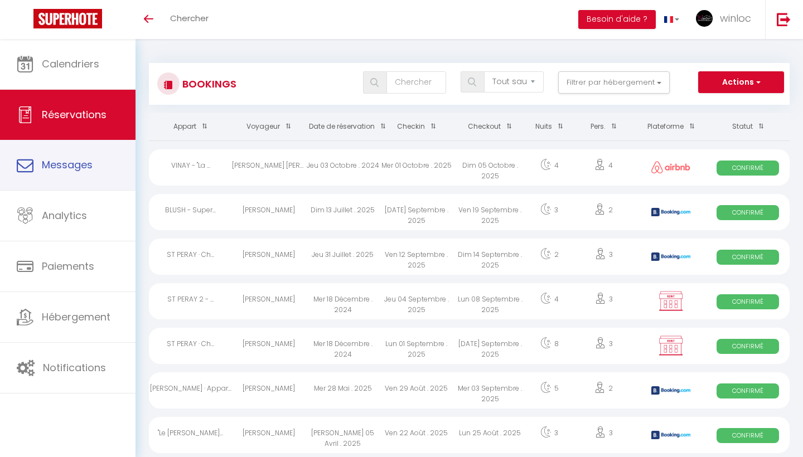
select select "not_cancelled"
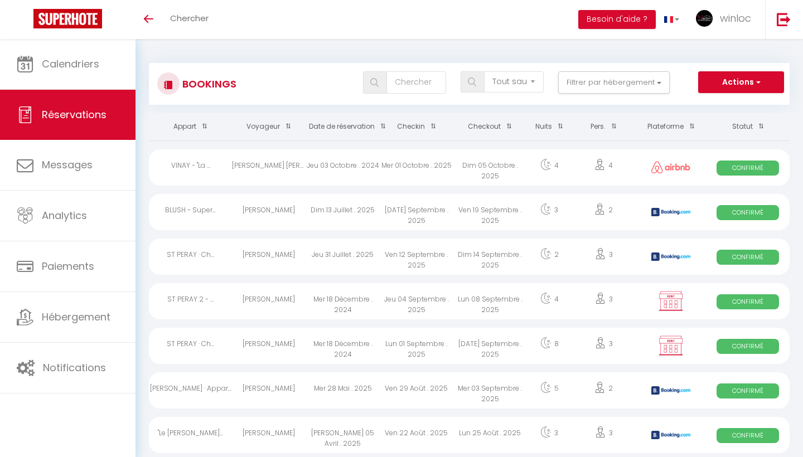
click at [751, 81] on button "Actions" at bounding box center [741, 82] width 86 height 22
click at [738, 108] on link "Nouvelle Réservation" at bounding box center [723, 106] width 119 height 14
select select
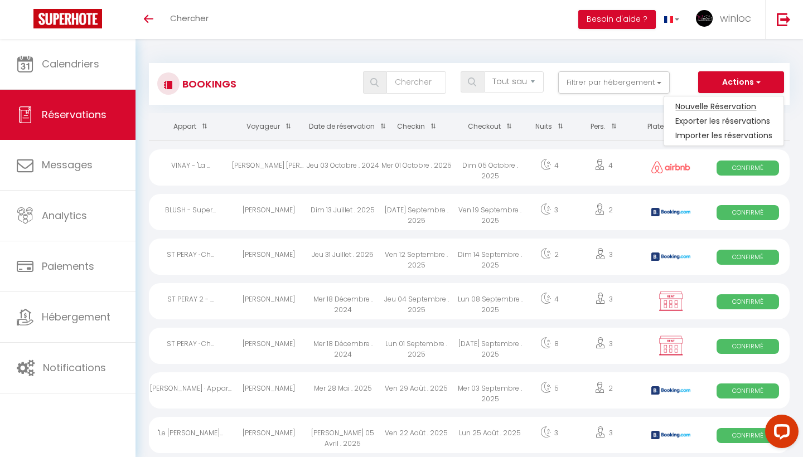
select select
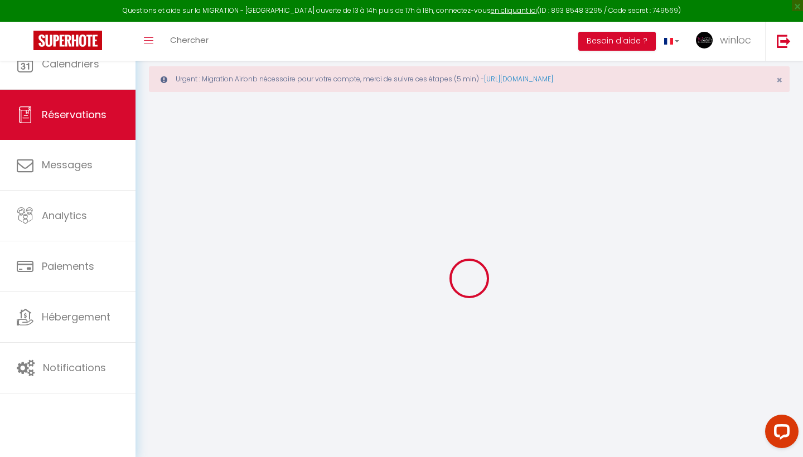
select select
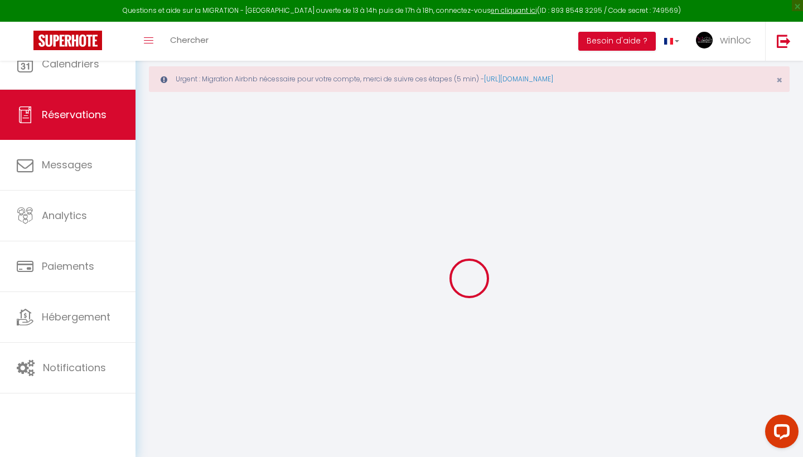
select select
checkbox input "false"
select select
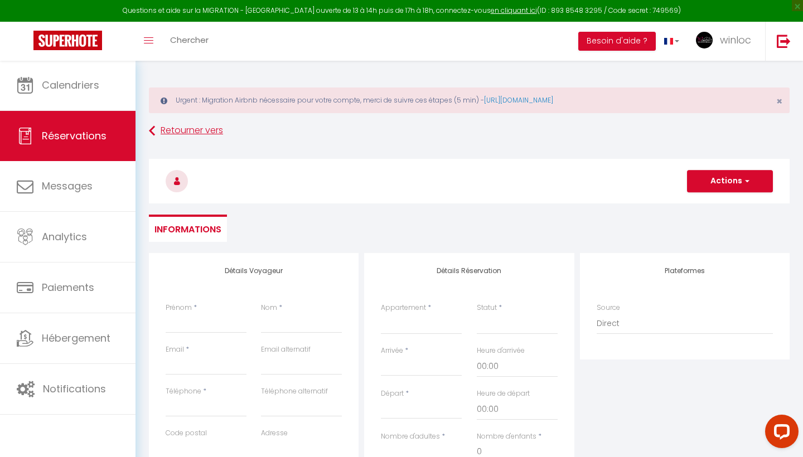
select select
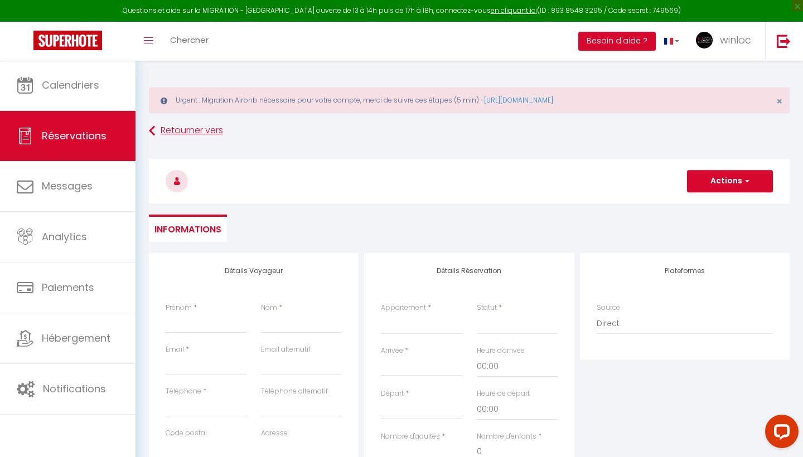
select select
checkbox input "false"
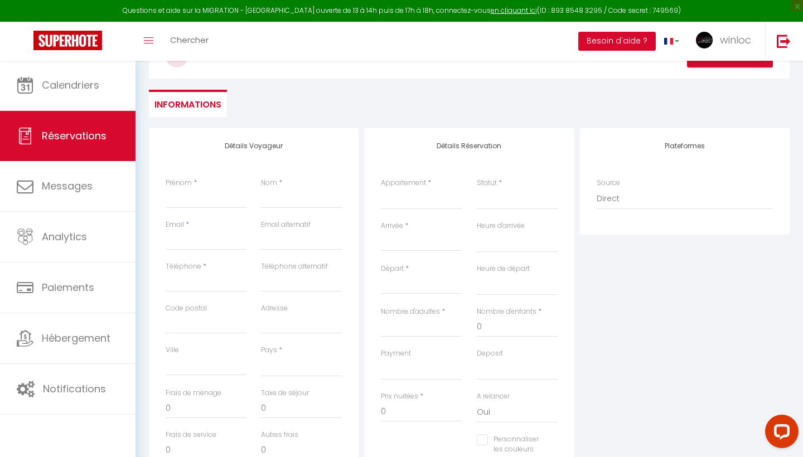
scroll to position [128, 0]
select select "50070"
select select
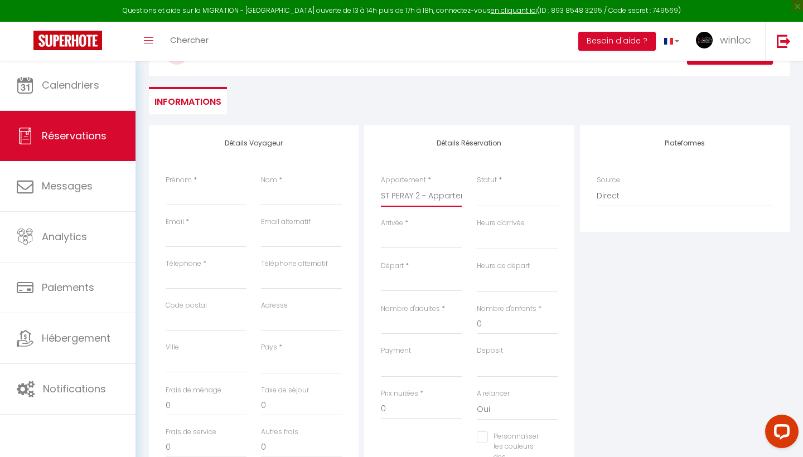
select select
checkbox input "false"
select select
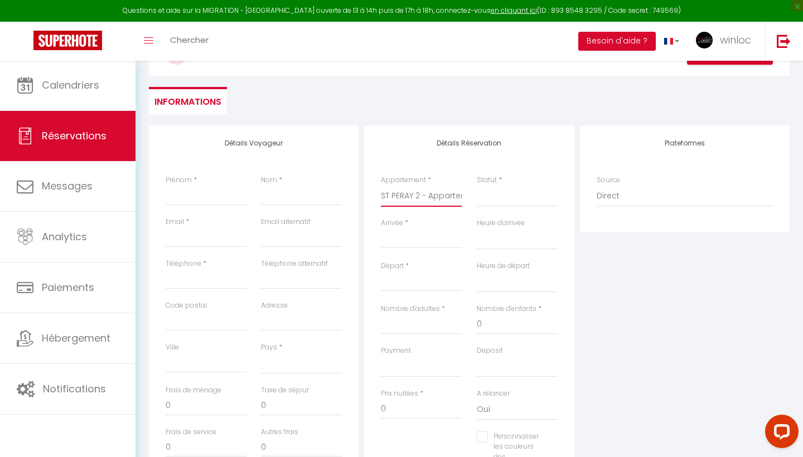
select select
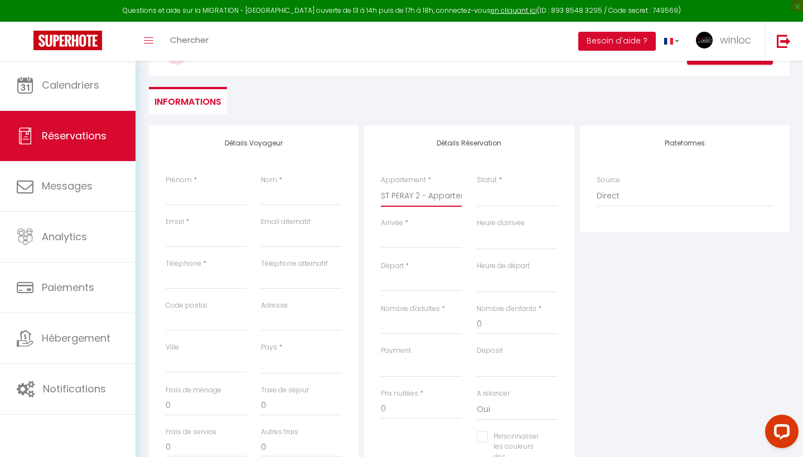
checkbox input "false"
click at [485, 205] on select "Confirmé Non Confirmé [PERSON_NAME] par le voyageur No Show Request" at bounding box center [517, 196] width 81 height 21
click at [493, 198] on select "Confirmé Non Confirmé [PERSON_NAME] par le voyageur No Show Request" at bounding box center [517, 196] width 81 height 21
select select "1"
select select
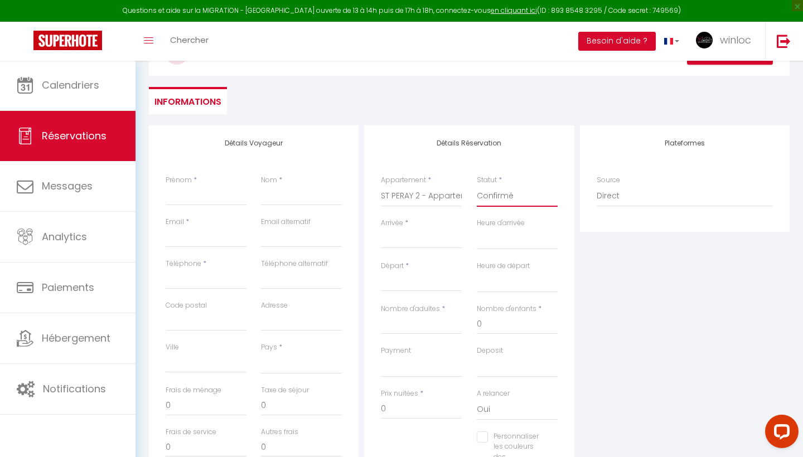
select select
checkbox input "false"
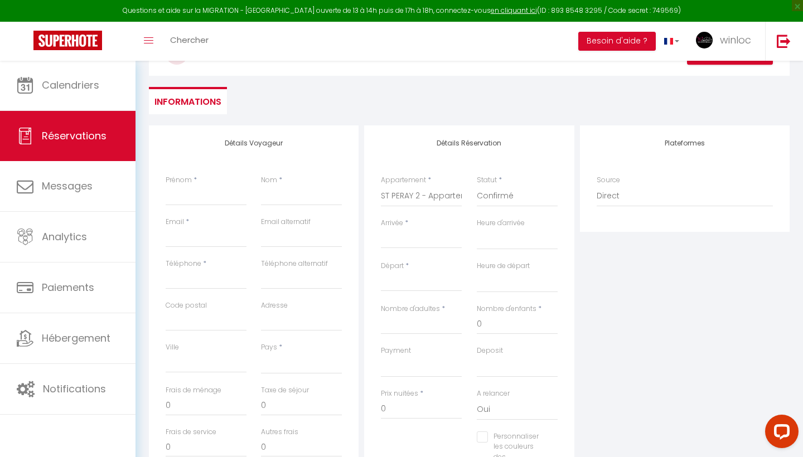
click at [384, 232] on input "Arrivée" at bounding box center [421, 239] width 81 height 14
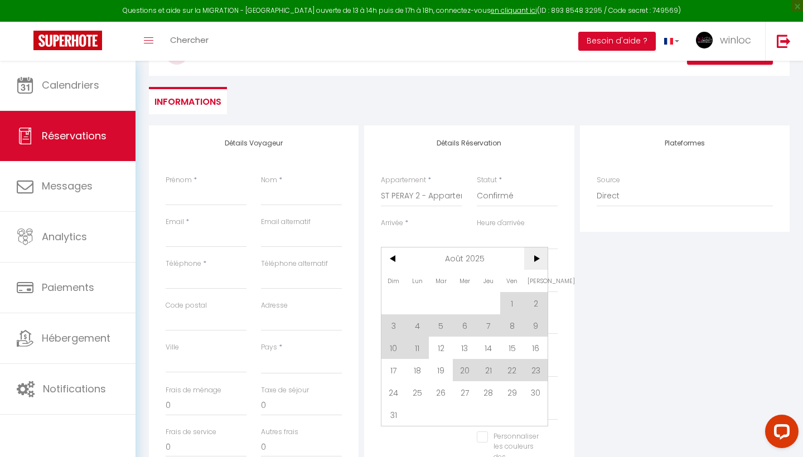
click at [531, 260] on span ">" at bounding box center [536, 259] width 24 height 22
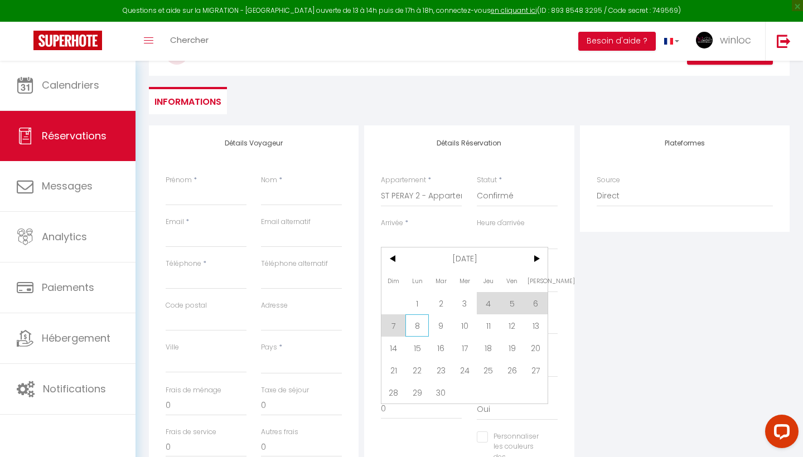
click at [415, 332] on span "8" at bounding box center [417, 325] width 24 height 22
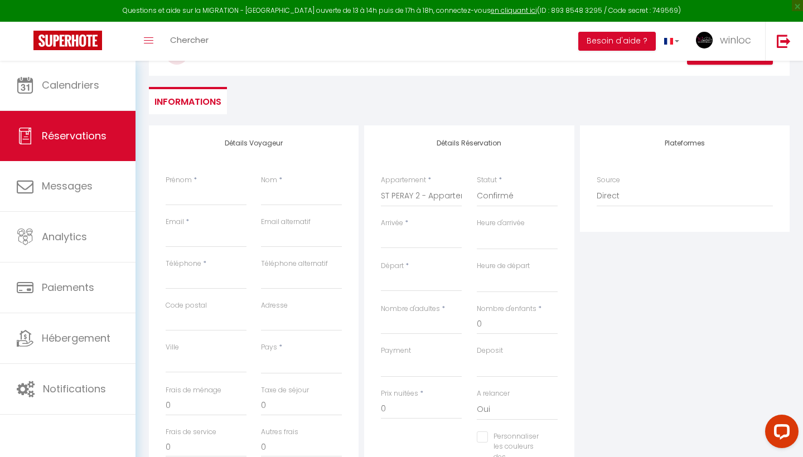
select select
type input "Lun 08 Septembre 2025"
select select
type input "[DATE] Septembre 2025"
select select
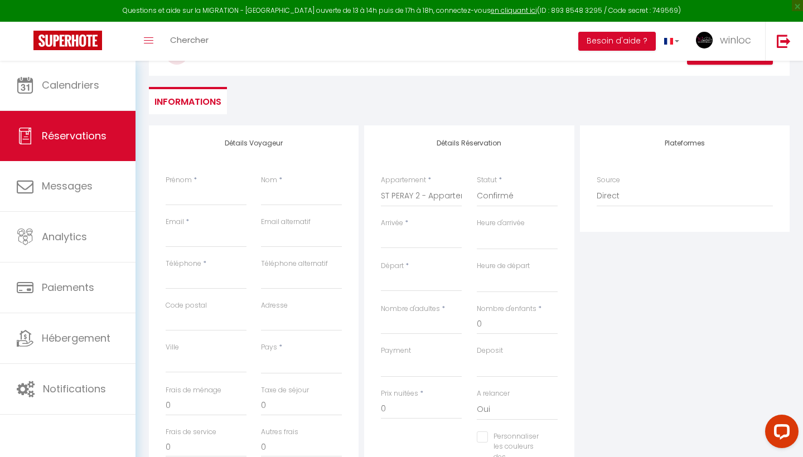
select select
checkbox input "false"
click at [413, 282] on input "[DATE] Septembre 2025" at bounding box center [421, 282] width 81 height 14
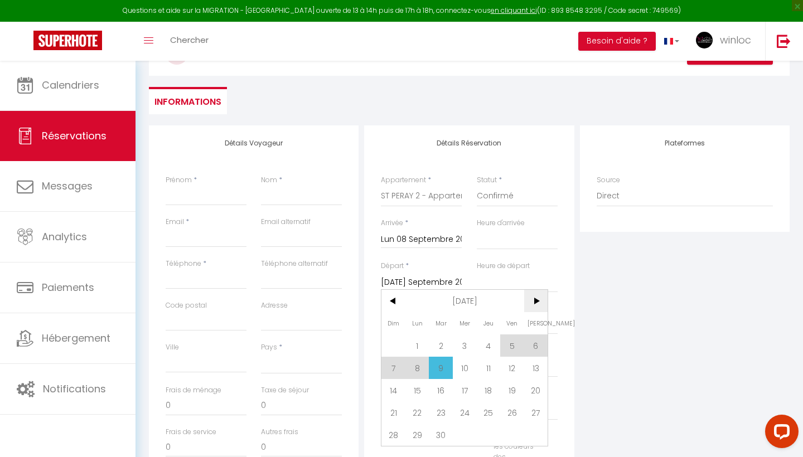
click at [534, 305] on span ">" at bounding box center [536, 301] width 24 height 22
click at [426, 280] on input "[DATE] Septembre 2025" at bounding box center [421, 282] width 81 height 14
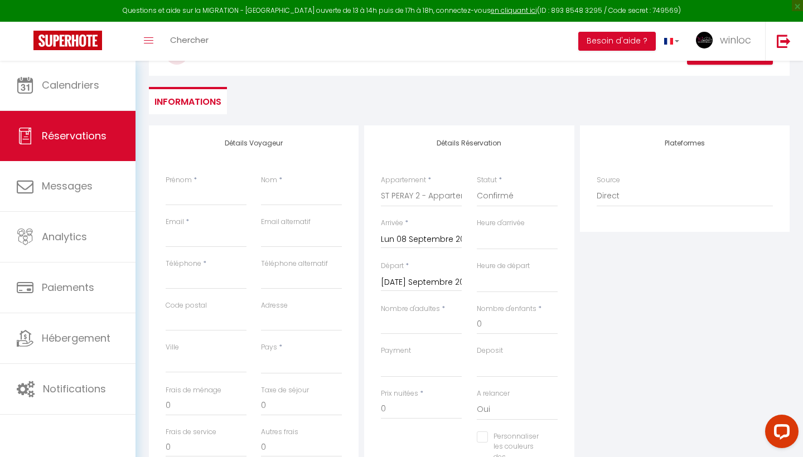
click at [426, 280] on input "[DATE] Septembre 2025" at bounding box center [421, 282] width 81 height 14
click at [389, 300] on span "<" at bounding box center [393, 301] width 24 height 22
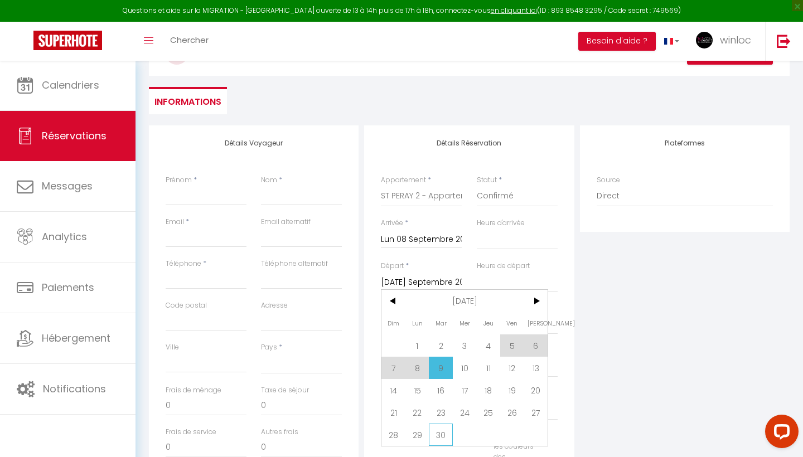
click at [440, 440] on span "30" at bounding box center [441, 435] width 24 height 22
select select
type input "[DATE] Septembre 2025"
select select
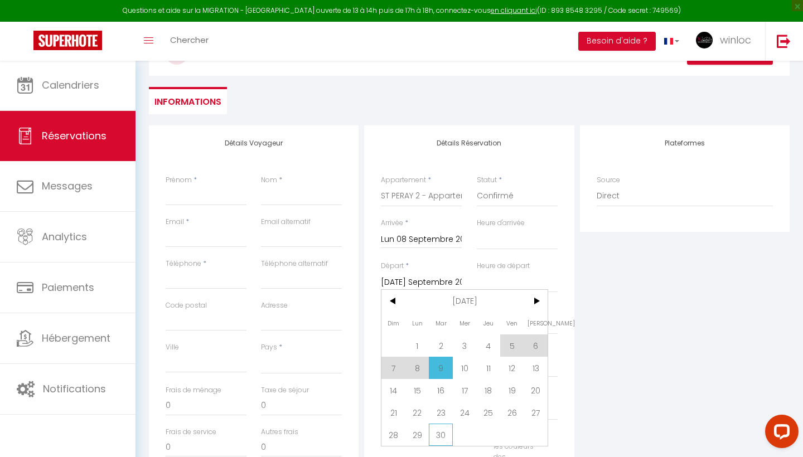
select select
checkbox input "false"
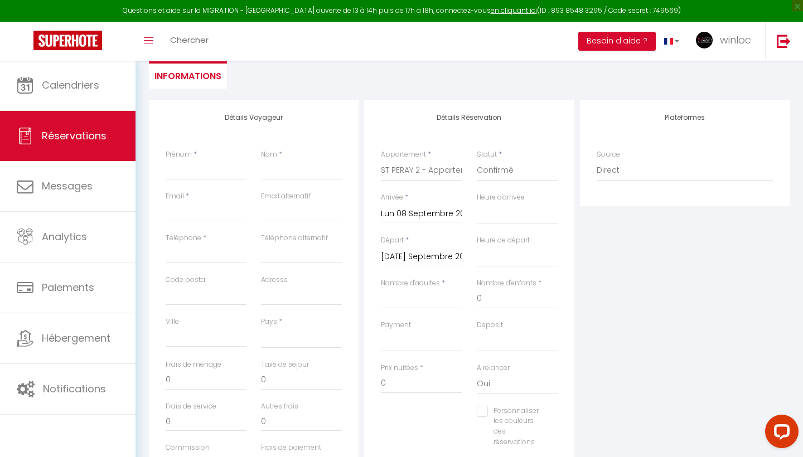
scroll to position [141, 0]
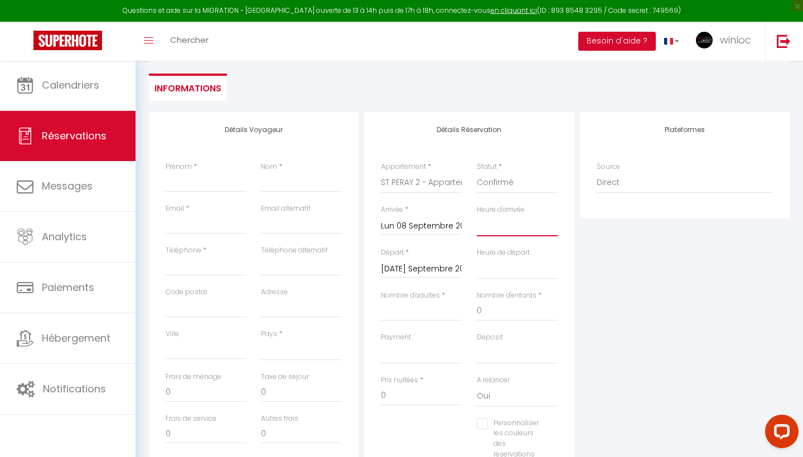
select select "17:00"
select select
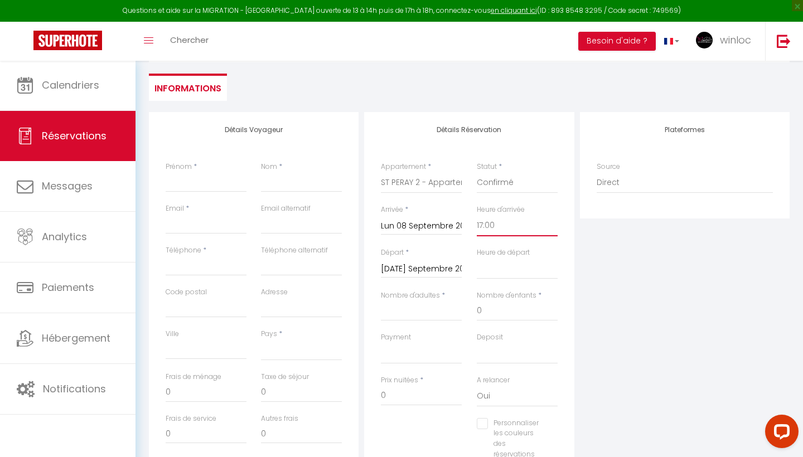
checkbox input "false"
select select "10:00"
select select
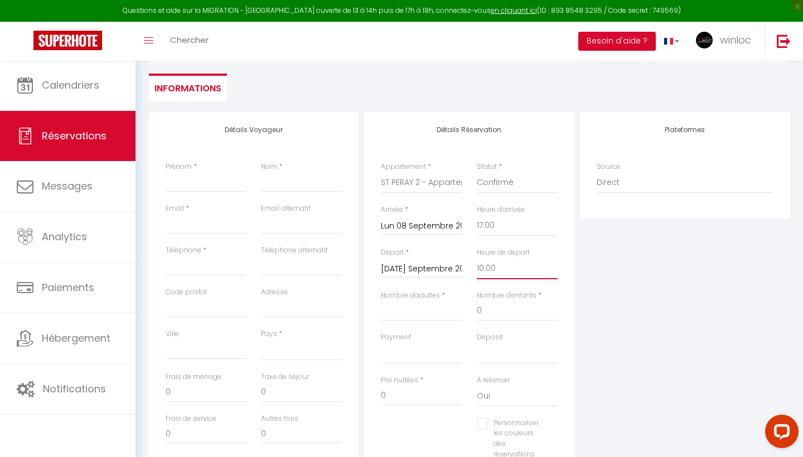
checkbox input "false"
click at [598, 352] on div "Plateformes Source Direct [DOMAIN_NAME] [DOMAIN_NAME] Chalet montagne Expedia G…" at bounding box center [684, 311] width 215 height 399
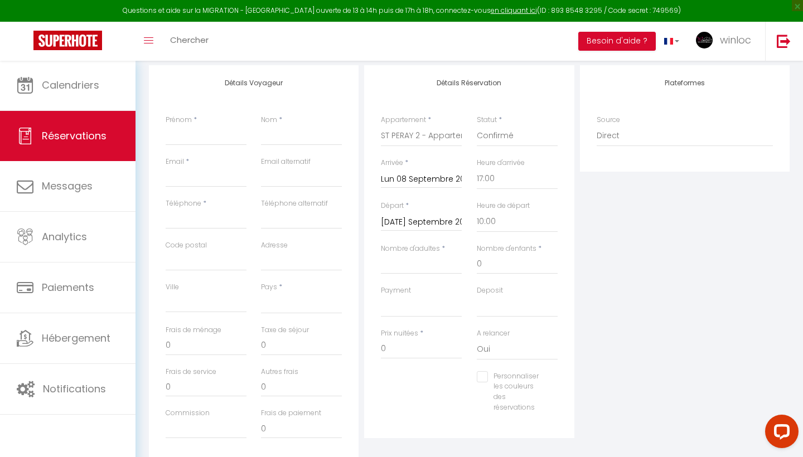
scroll to position [188, 0]
click at [426, 260] on input "Nombre d'adultes" at bounding box center [421, 264] width 81 height 20
type input "3"
select select
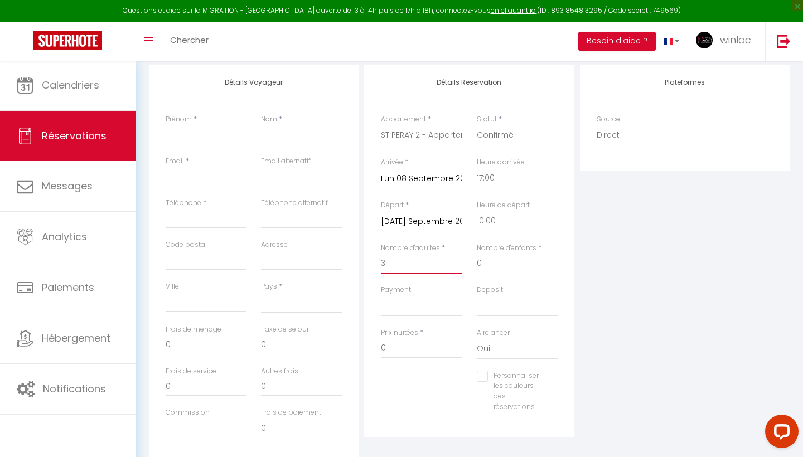
select select
checkbox input "false"
select select
type input "70"
type input "90.42"
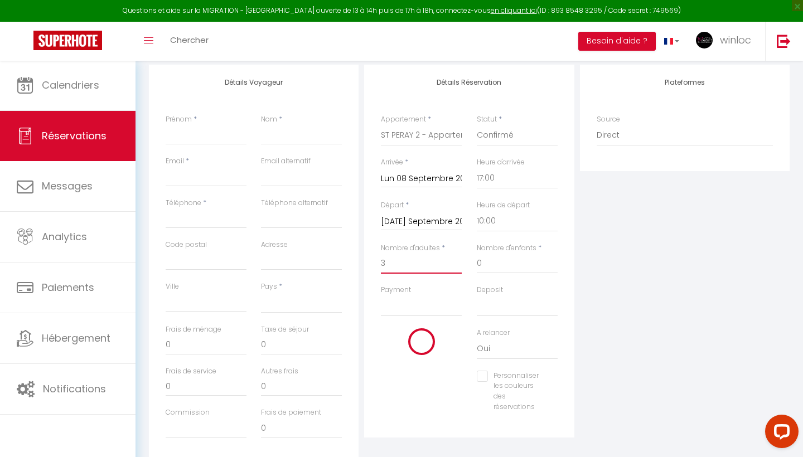
select select
type input "2060"
checkbox input "false"
select select
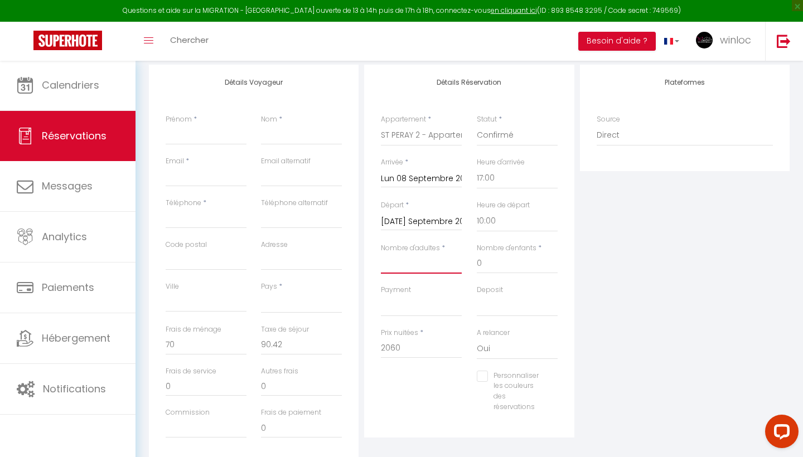
select select
type input "0"
checkbox input "false"
type input "6"
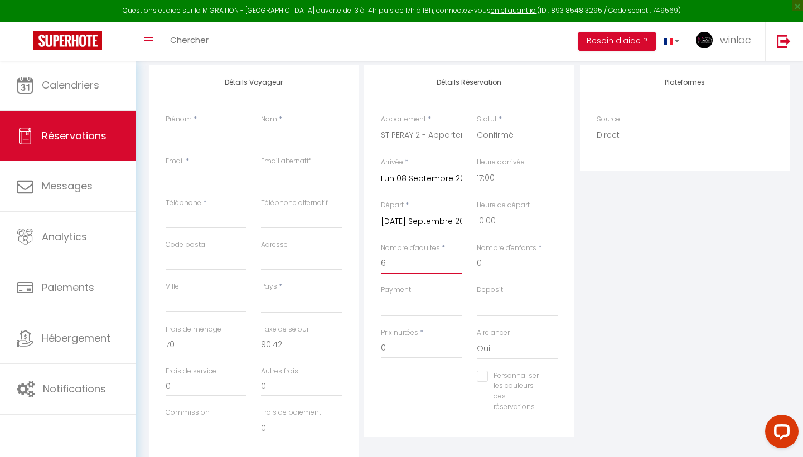
select select
checkbox input "false"
select select
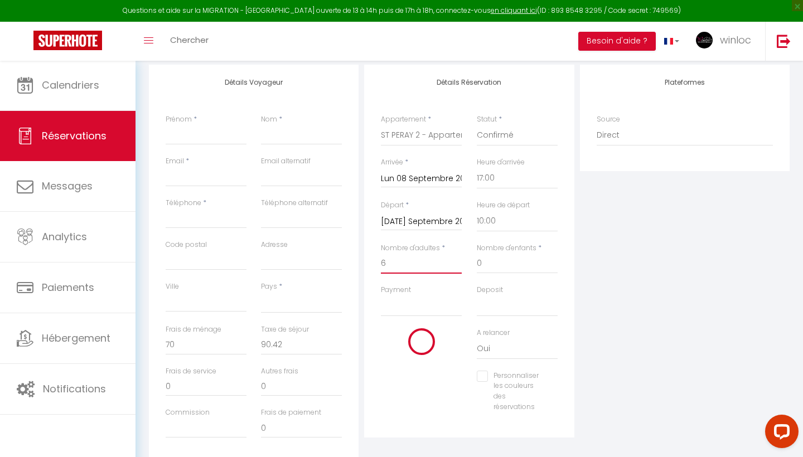
type input "91.08"
select select
type input "2060"
checkbox input "false"
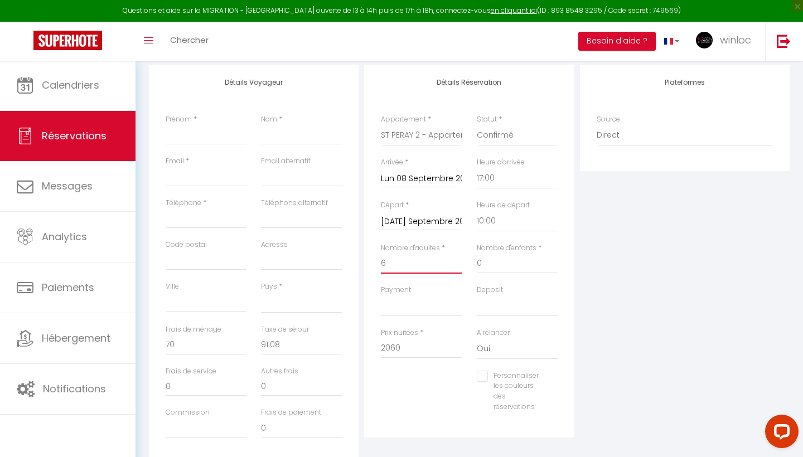
type input "6"
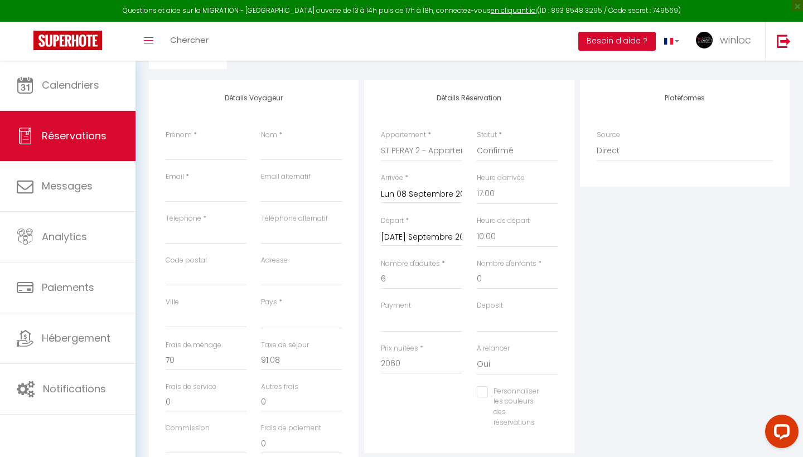
click at [418, 235] on input "[DATE] Septembre 2025" at bounding box center [421, 237] width 81 height 14
click at [683, 253] on div "Plateformes Source Direct [DOMAIN_NAME] [DOMAIN_NAME] Chalet montagne Expedia G…" at bounding box center [684, 279] width 215 height 399
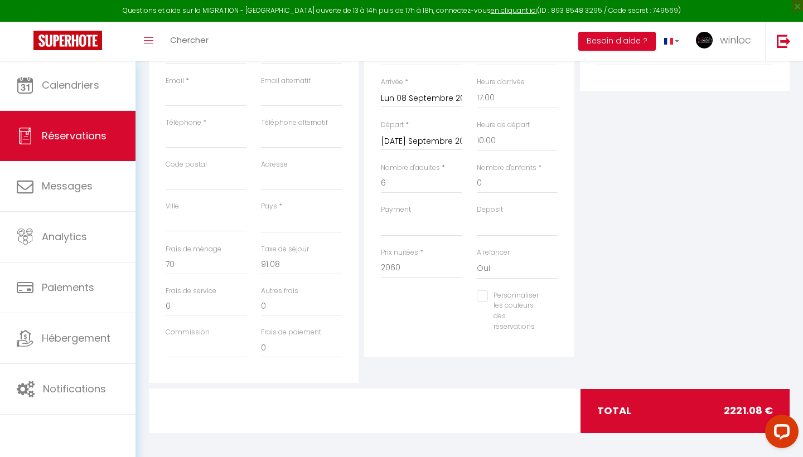
scroll to position [268, 0]
click at [207, 266] on input "70" at bounding box center [206, 265] width 81 height 20
click at [404, 260] on input "2060" at bounding box center [421, 269] width 81 height 20
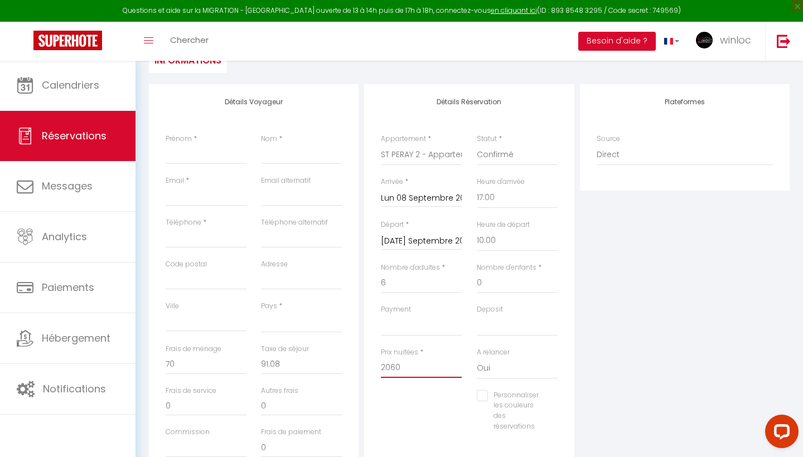
scroll to position [168, 0]
click at [413, 196] on input "Lun 08 Septembre 2025" at bounding box center [421, 199] width 81 height 14
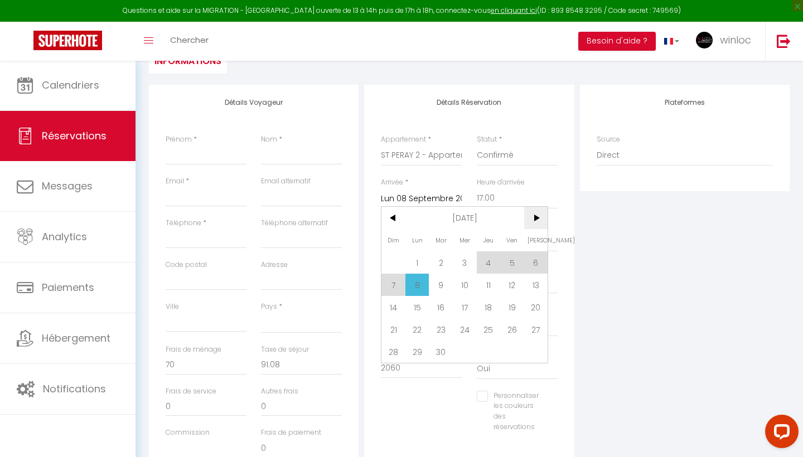
click at [532, 220] on span ">" at bounding box center [536, 218] width 24 height 22
click at [465, 261] on span "1" at bounding box center [465, 262] width 24 height 22
select select
type input "Mer 01 Octobre 2025"
select select
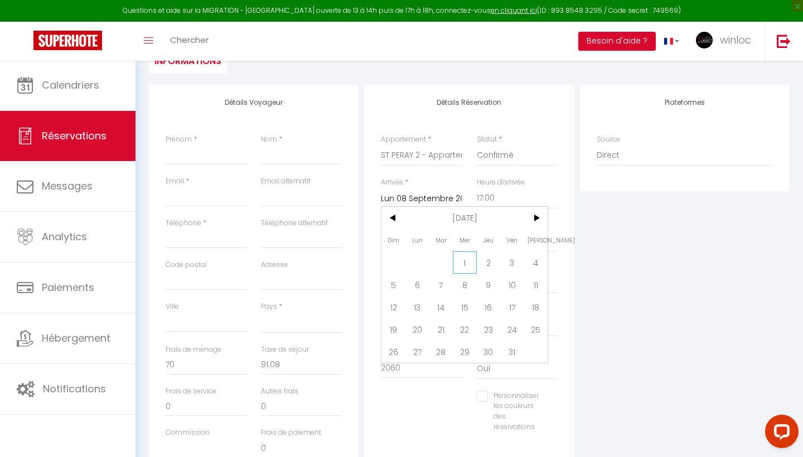
select select
checkbox input "false"
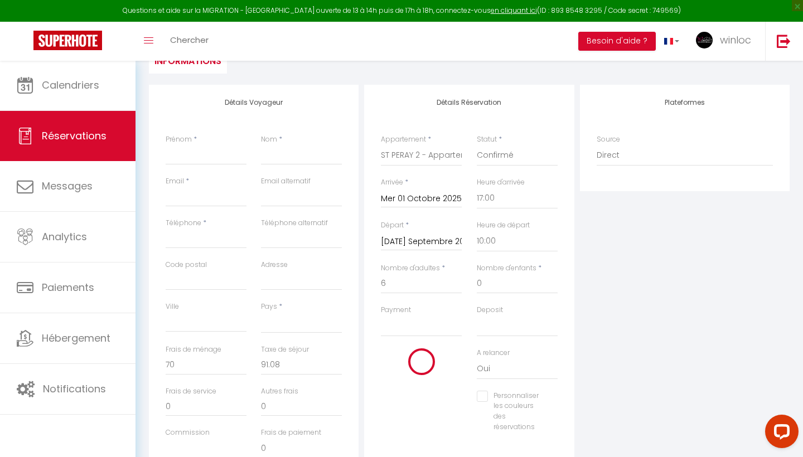
select select
checkbox input "false"
click at [464, 258] on div "Départ * [DATE] Septembre 2025 < [DATE] > Dim Lun Mar Mer Jeu Ven Sam 1 2 3 4 5…" at bounding box center [420, 241] width 95 height 43
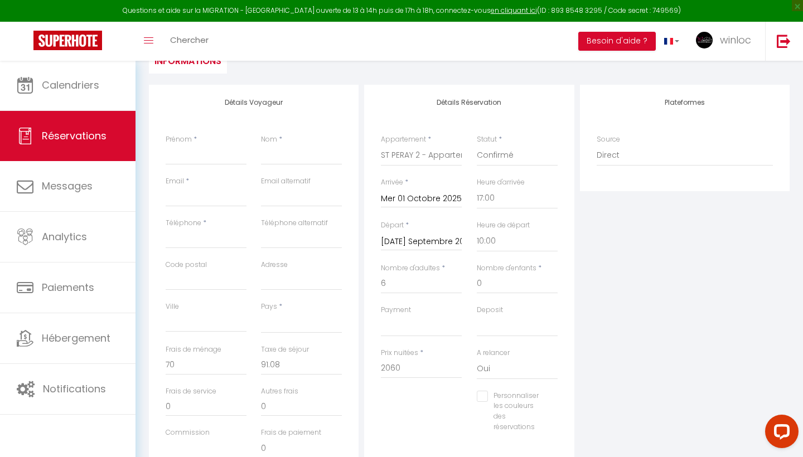
click at [429, 246] on input "[DATE] Septembre 2025" at bounding box center [421, 242] width 81 height 14
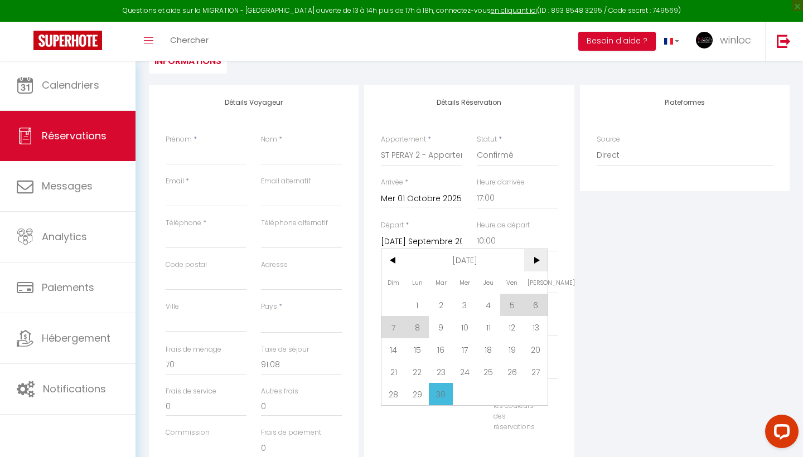
click at [535, 256] on span ">" at bounding box center [536, 260] width 24 height 22
click at [516, 390] on span "31" at bounding box center [512, 394] width 24 height 22
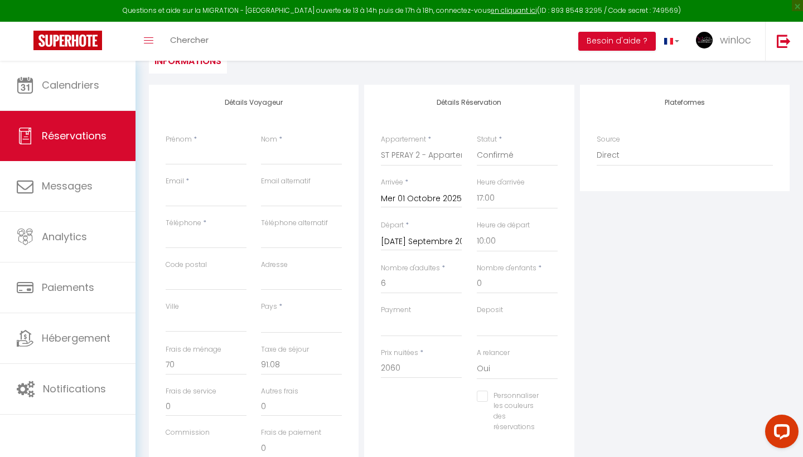
select select
type input "122.4"
type input "Ven 31 Octobre 2025"
select select
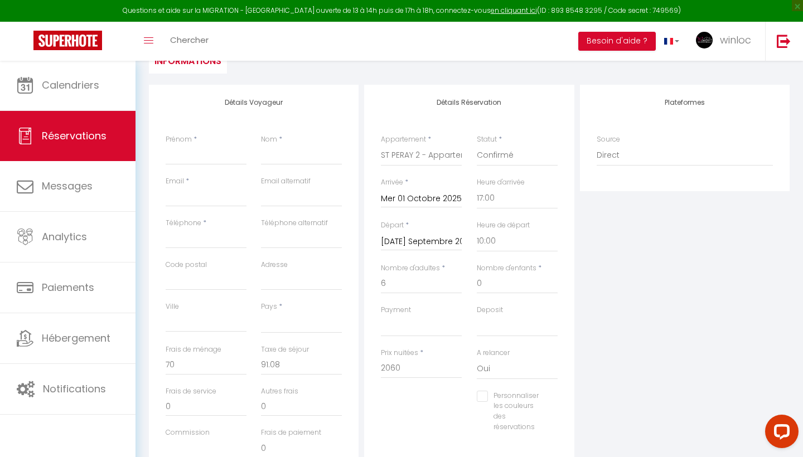
type input "2780"
checkbox input "false"
click at [636, 314] on div "Plateformes Source Direct [DOMAIN_NAME] [DOMAIN_NAME] Chalet montagne Expedia G…" at bounding box center [684, 284] width 215 height 399
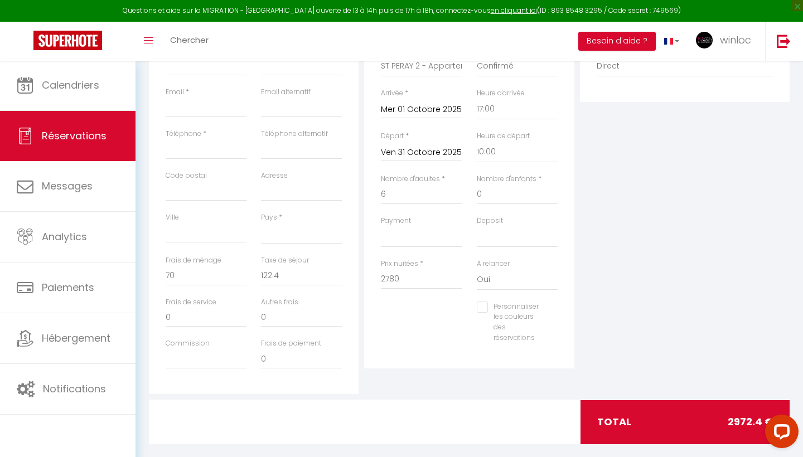
scroll to position [256, 0]
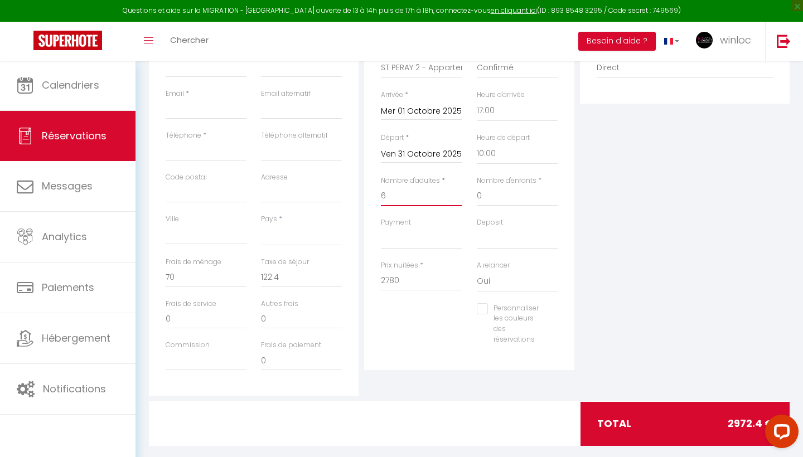
click at [406, 193] on input "6" at bounding box center [421, 196] width 81 height 20
select select
type input "0"
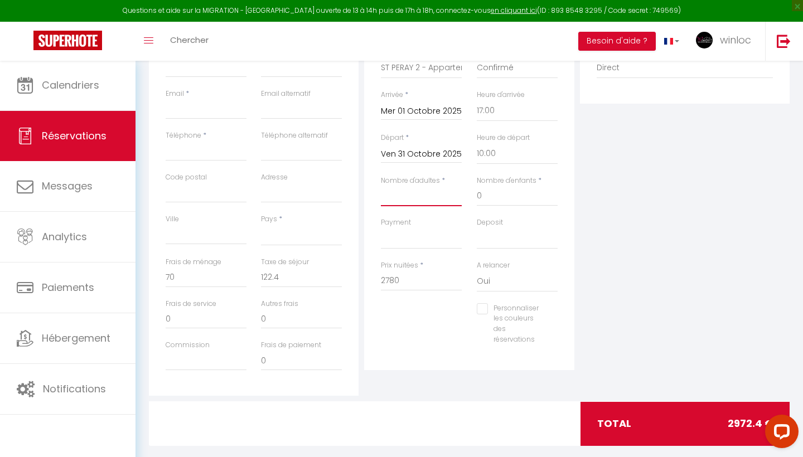
checkbox input "false"
type input "6"
select select
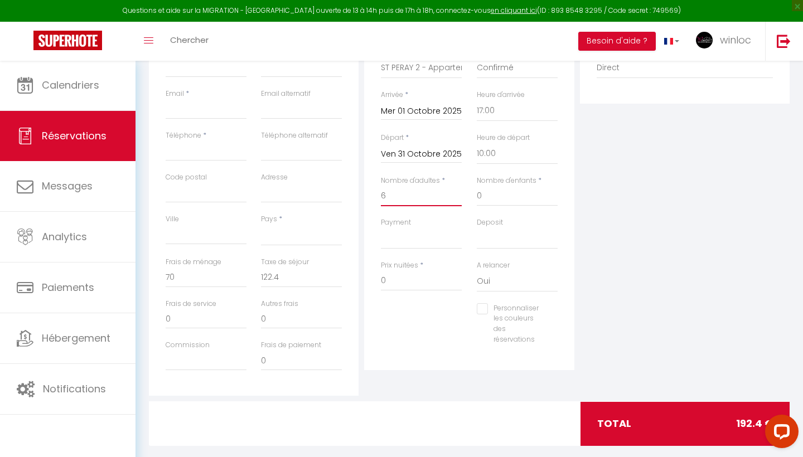
checkbox input "false"
select select
type input "2780"
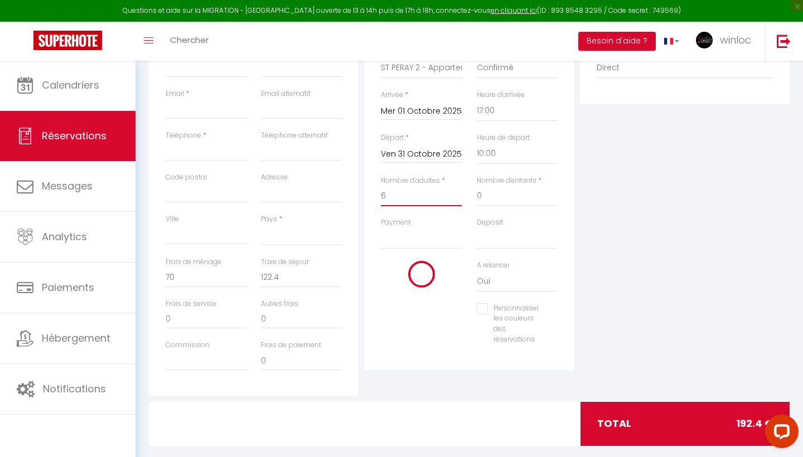
checkbox input "false"
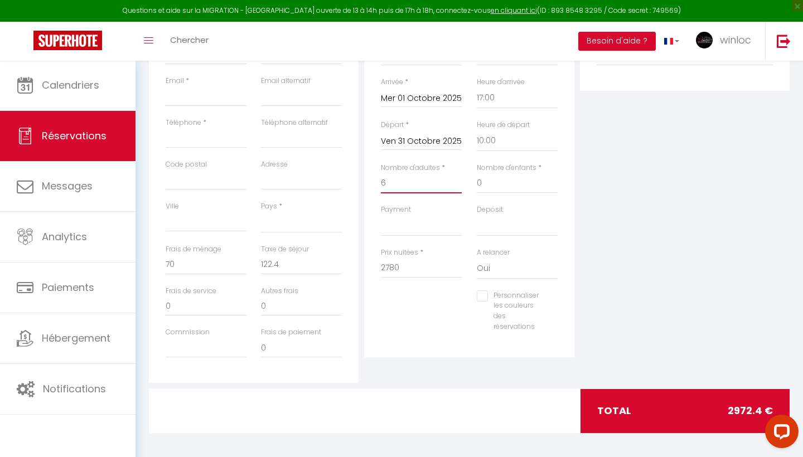
scroll to position [268, 0]
click at [428, 103] on input "Mer 01 Octobre 2025" at bounding box center [421, 99] width 81 height 14
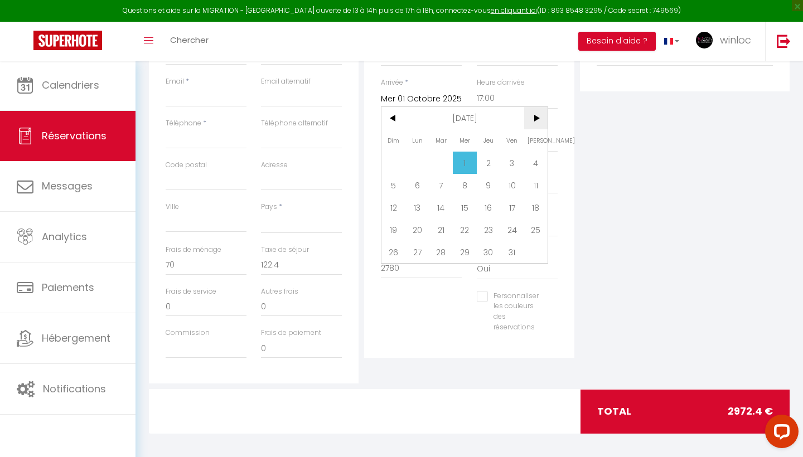
click at [541, 124] on span ">" at bounding box center [536, 118] width 24 height 22
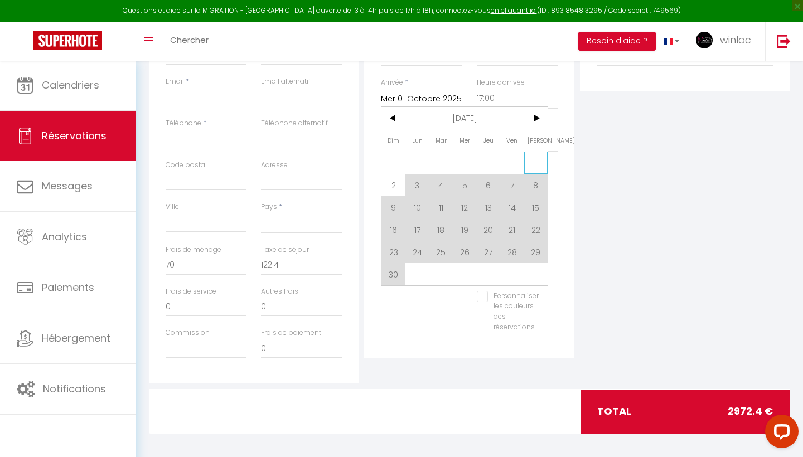
click at [543, 162] on span "1" at bounding box center [536, 163] width 24 height 22
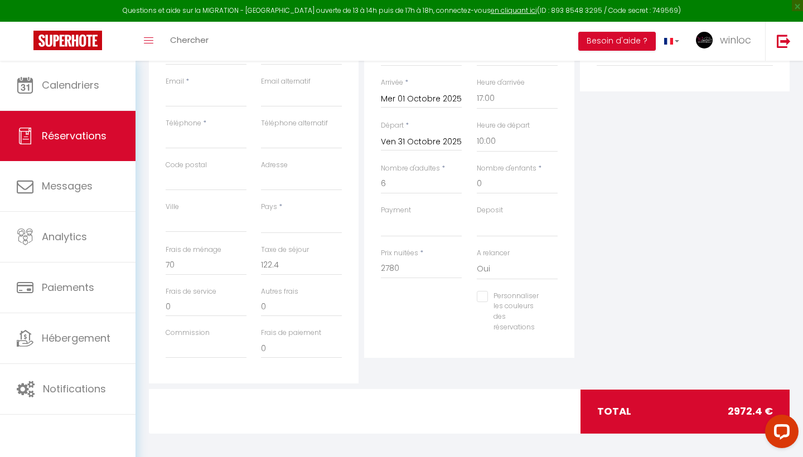
select select
type input "[PERSON_NAME] 01 Novembre 2025"
select select
checkbox input "false"
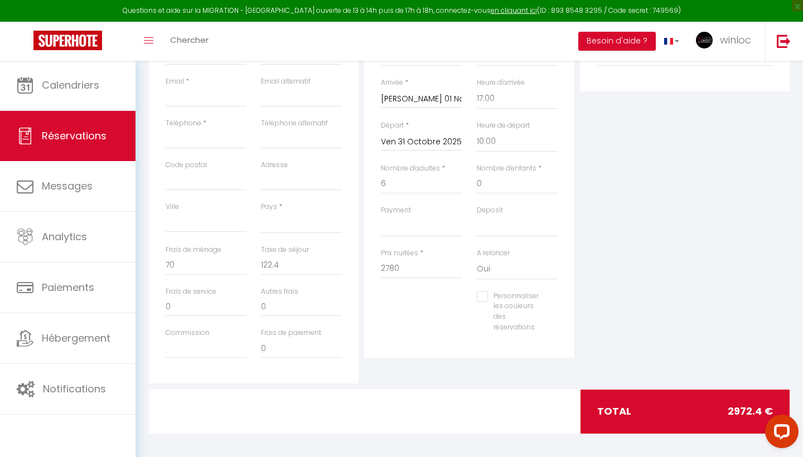
click at [531, 160] on div "Heure de départ 00:00 00:30 01:00 01:30 02:00 02:30 03:00 03:30 04:00 04:30 05:…" at bounding box center [516, 141] width 95 height 43
click at [443, 131] on div "Ven 31 Octobre 2025 < [DATE] > Dim Lun Mar Mer Jeu Ven Sam 1 2 3 4 5 6 7 8 9 10…" at bounding box center [421, 141] width 81 height 20
click at [440, 138] on input "Ven 31 Octobre 2025" at bounding box center [421, 142] width 81 height 14
click at [539, 164] on span ">" at bounding box center [536, 160] width 24 height 22
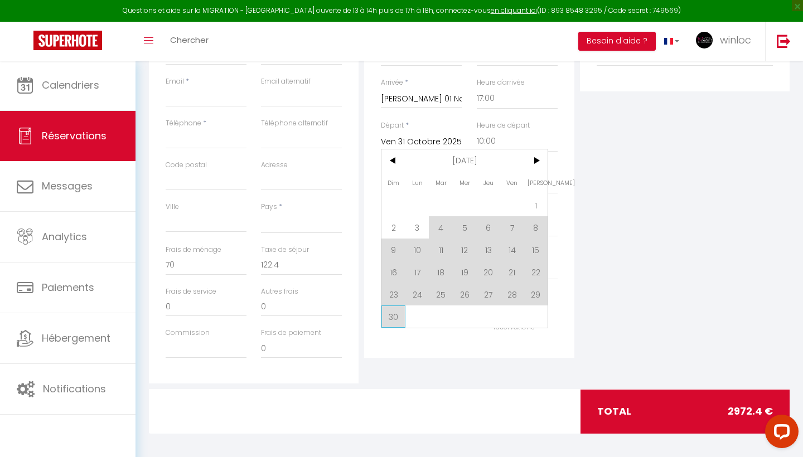
click at [391, 311] on span "30" at bounding box center [393, 316] width 24 height 22
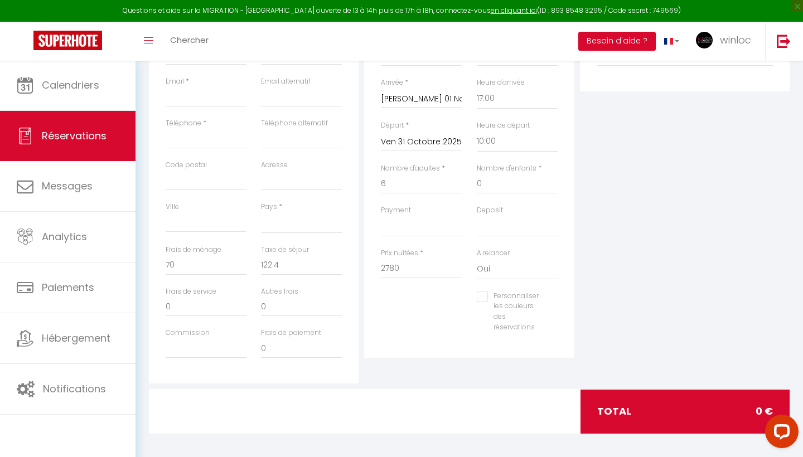
select select
type input "0"
type input "Dim 30 Novembre 2025"
select select
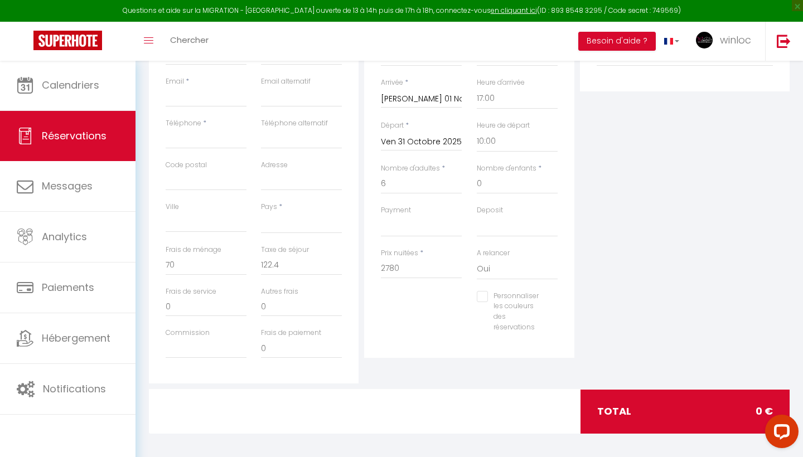
select select
type input "0"
checkbox input "false"
click at [391, 311] on div "Personnaliser les couleurs des réservations #D7092E" at bounding box center [468, 317] width 191 height 53
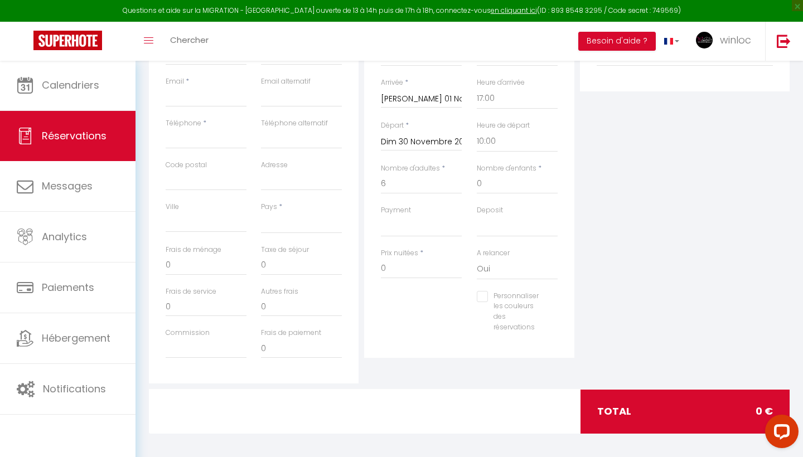
click at [391, 311] on div "Personnaliser les couleurs des réservations #D7092E" at bounding box center [468, 317] width 191 height 53
click at [440, 139] on input "Dim 30 Novembre 2025" at bounding box center [421, 142] width 81 height 14
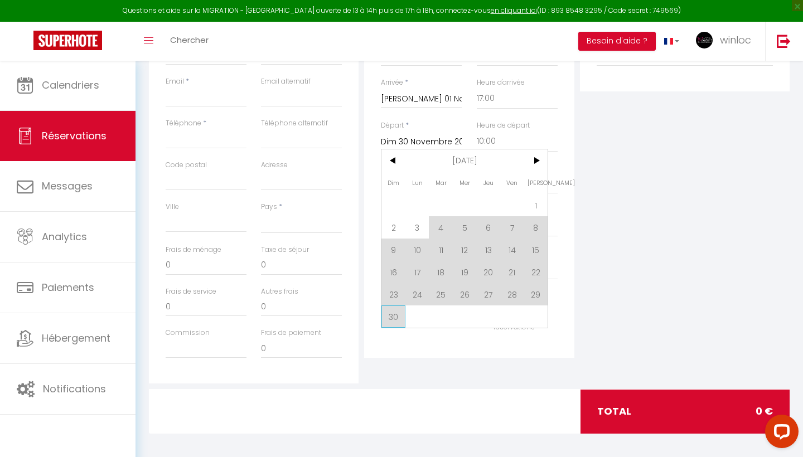
click at [389, 318] on span "30" at bounding box center [393, 316] width 24 height 22
select select
checkbox input "false"
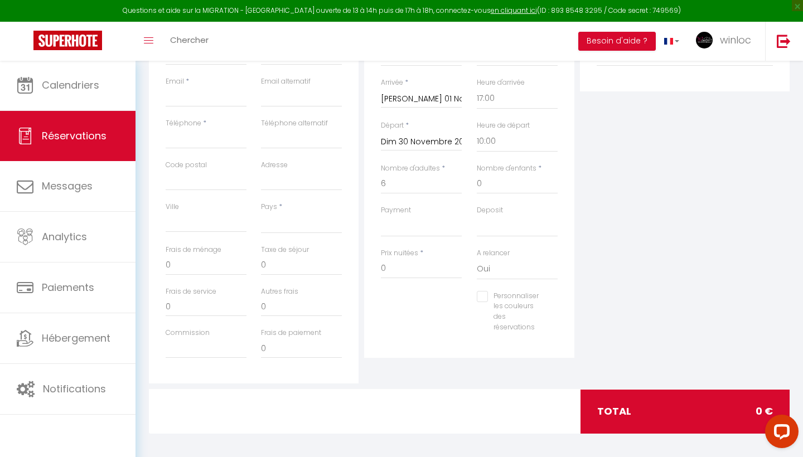
click at [598, 236] on div "Plateformes Source Direct [DOMAIN_NAME] [DOMAIN_NAME] Chalet montagne Expedia G…" at bounding box center [684, 184] width 215 height 399
click at [559, 164] on div "Nombre d'enfants * 0" at bounding box center [516, 184] width 95 height 42
click at [421, 187] on input "6" at bounding box center [421, 184] width 81 height 20
click at [496, 186] on input "0" at bounding box center [517, 184] width 81 height 20
select select
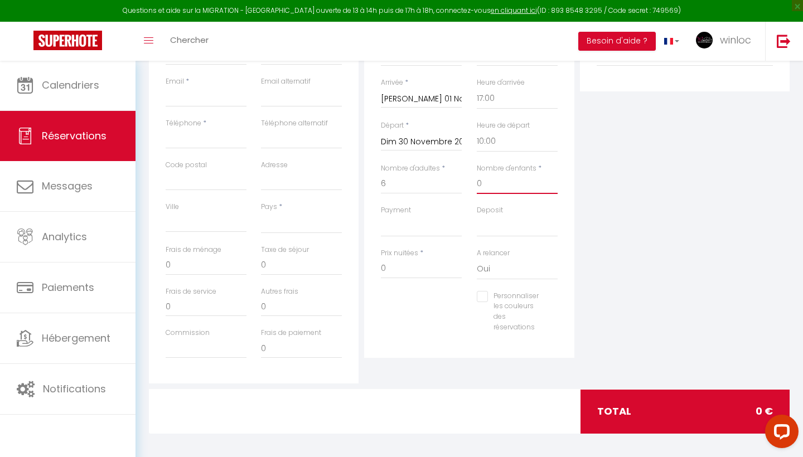
select select
checkbox input "false"
select select
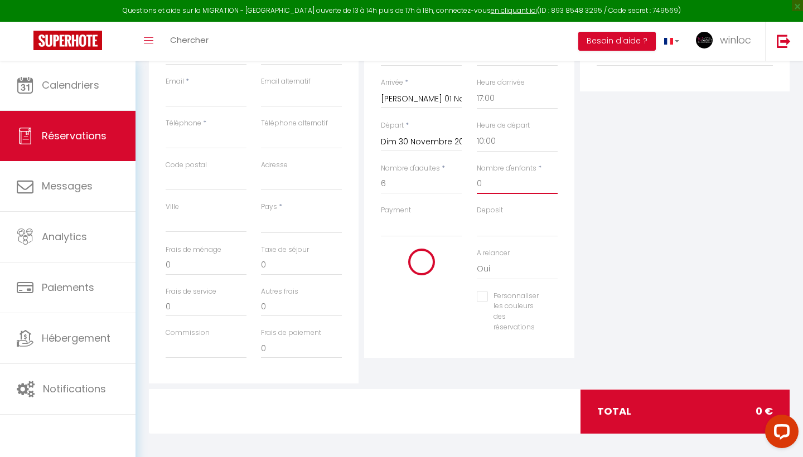
select select
checkbox input "false"
click at [435, 143] on input "Dim 30 Novembre 2025" at bounding box center [421, 142] width 81 height 14
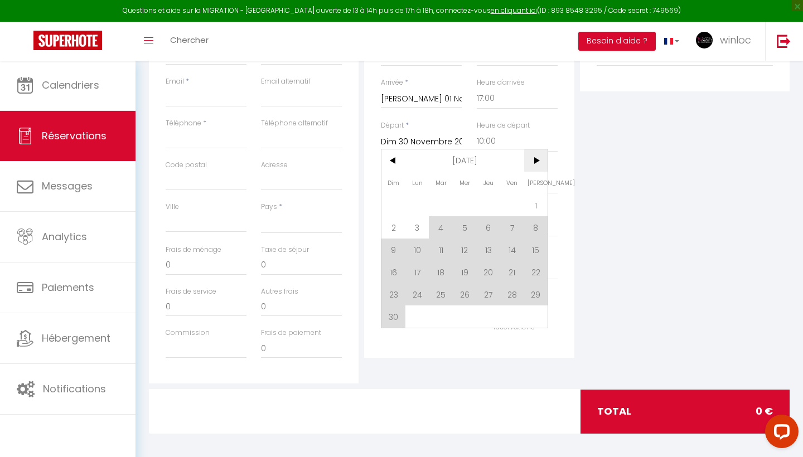
click at [531, 165] on span ">" at bounding box center [536, 160] width 24 height 22
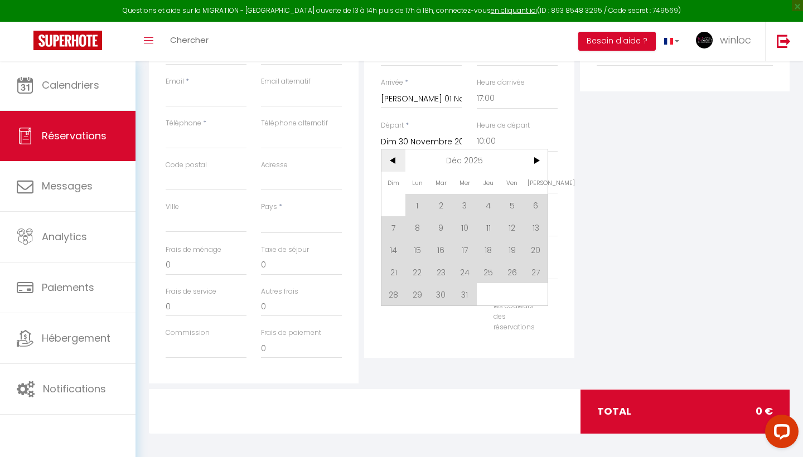
click at [389, 159] on span "<" at bounding box center [393, 160] width 24 height 22
